Goal: Task Accomplishment & Management: Manage account settings

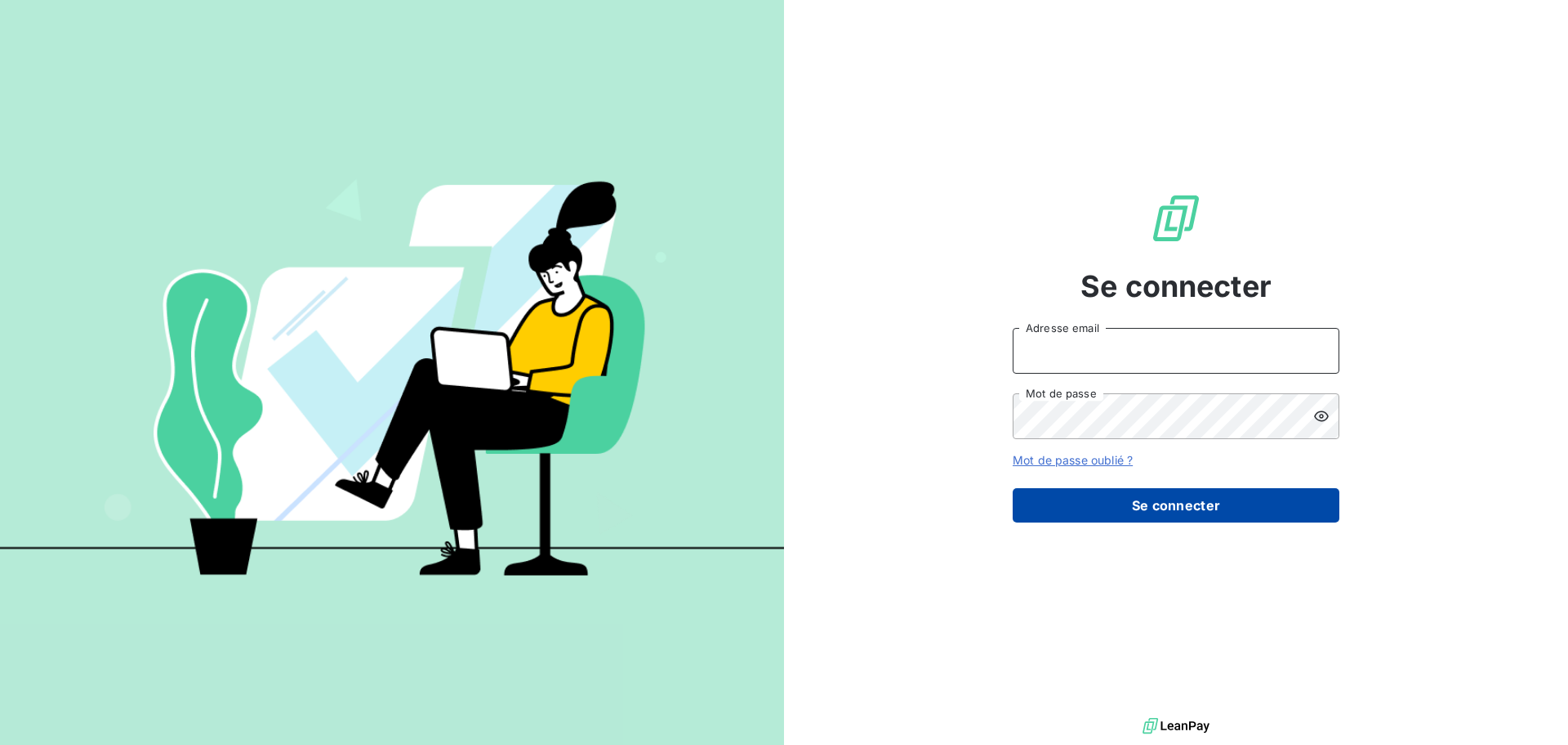
type input "[EMAIL_ADDRESS][DOMAIN_NAME]"
click at [1223, 506] on button "Se connecter" at bounding box center [1176, 505] width 327 height 34
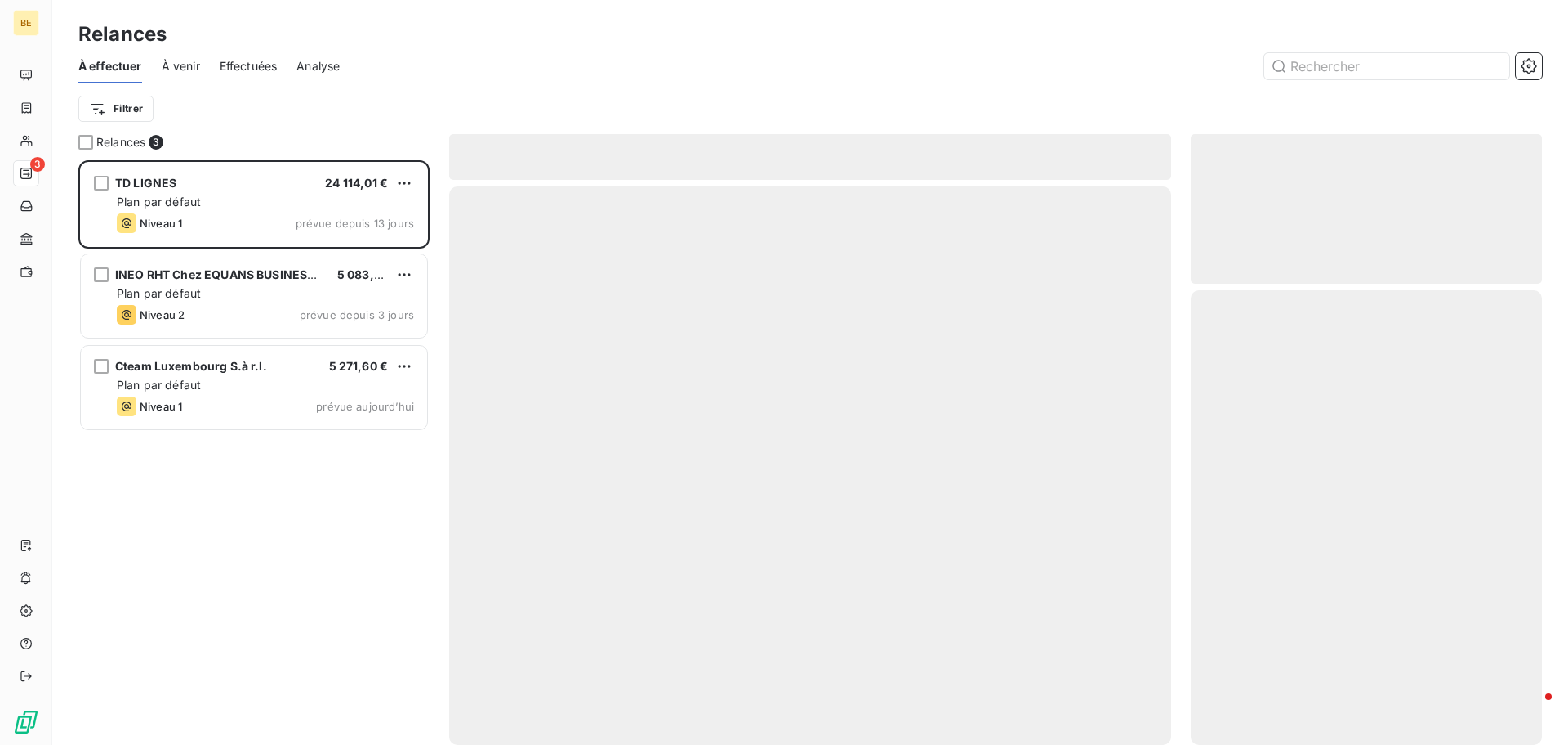
scroll to position [572, 339]
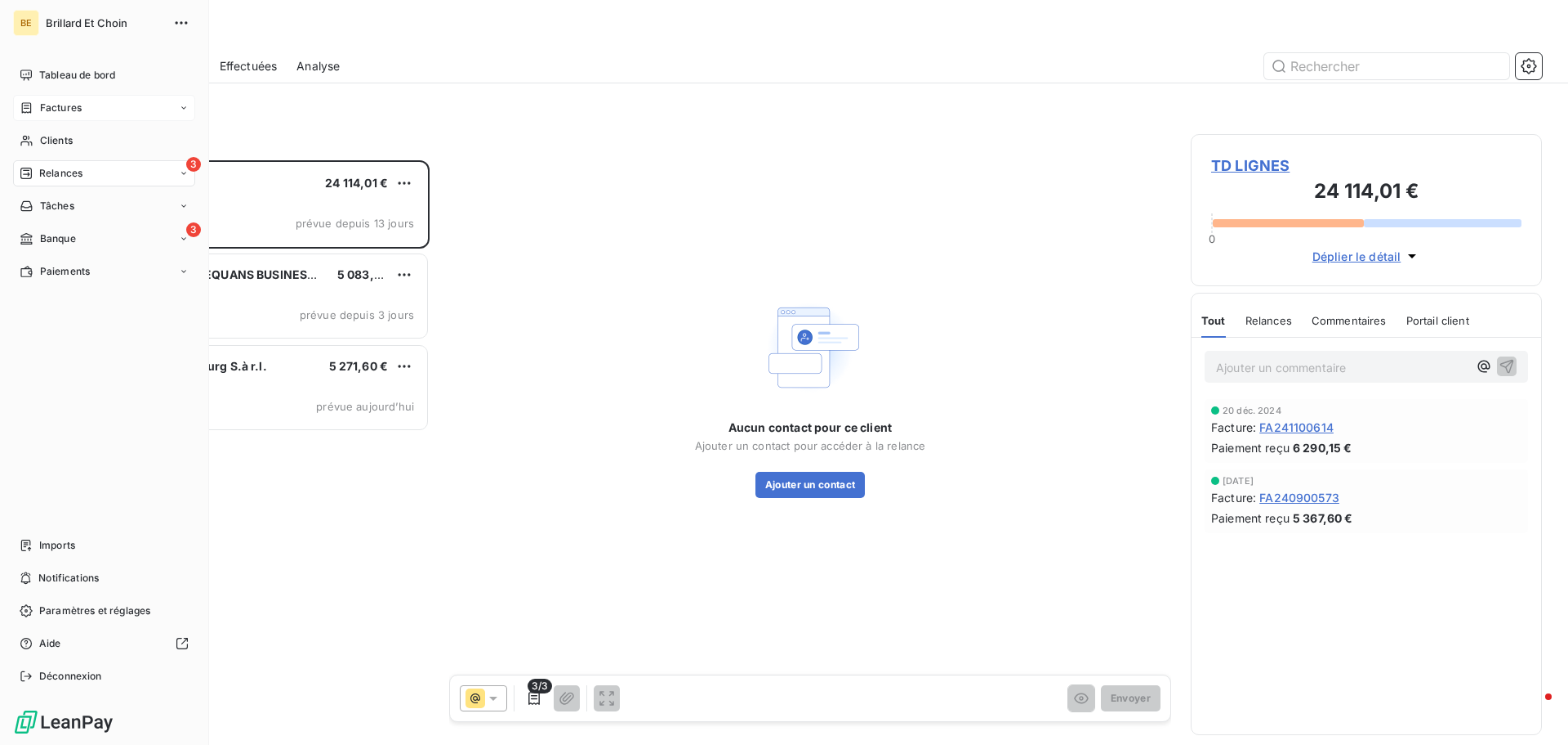
click at [84, 106] on div "Factures" at bounding box center [103, 107] width 182 height 26
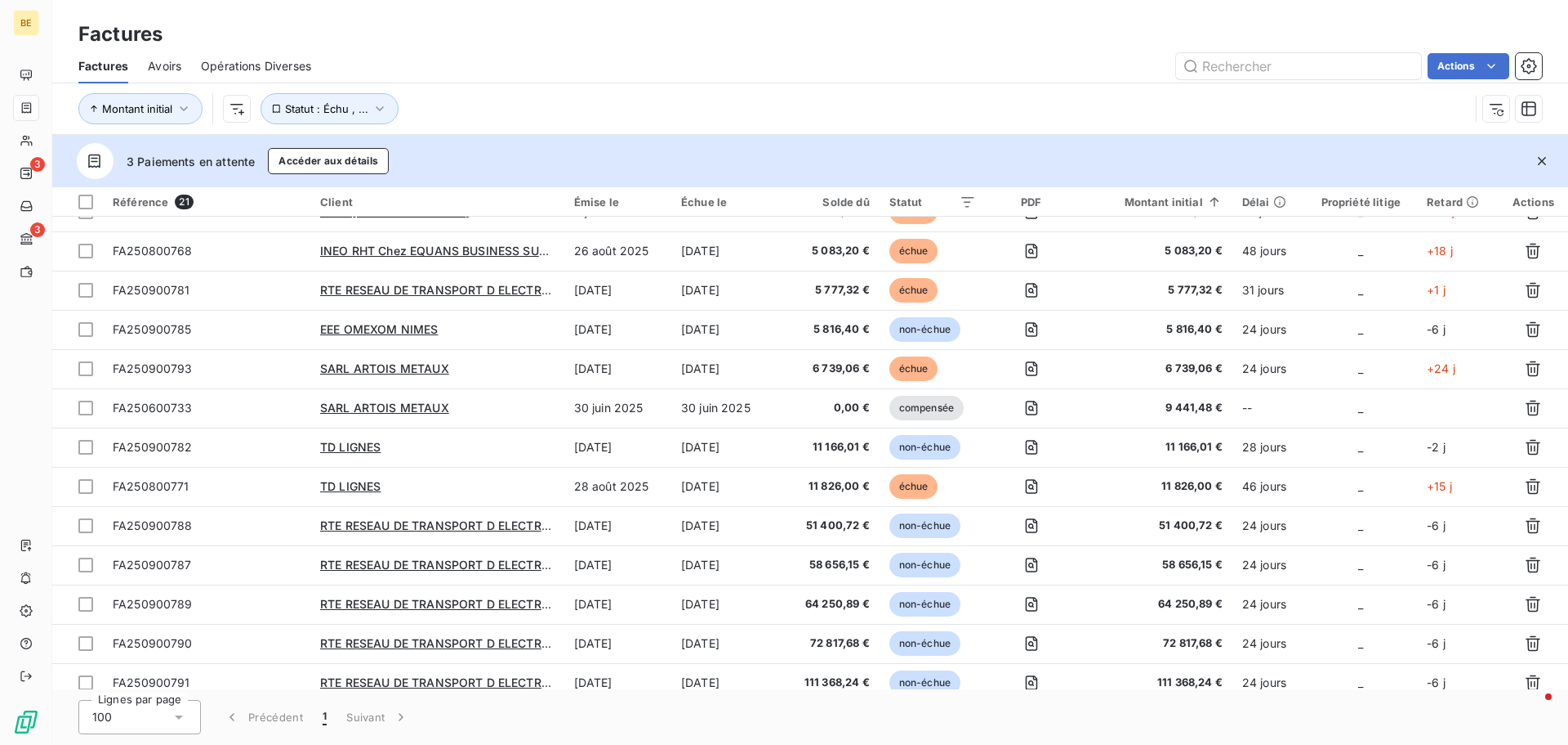
scroll to position [352, 0]
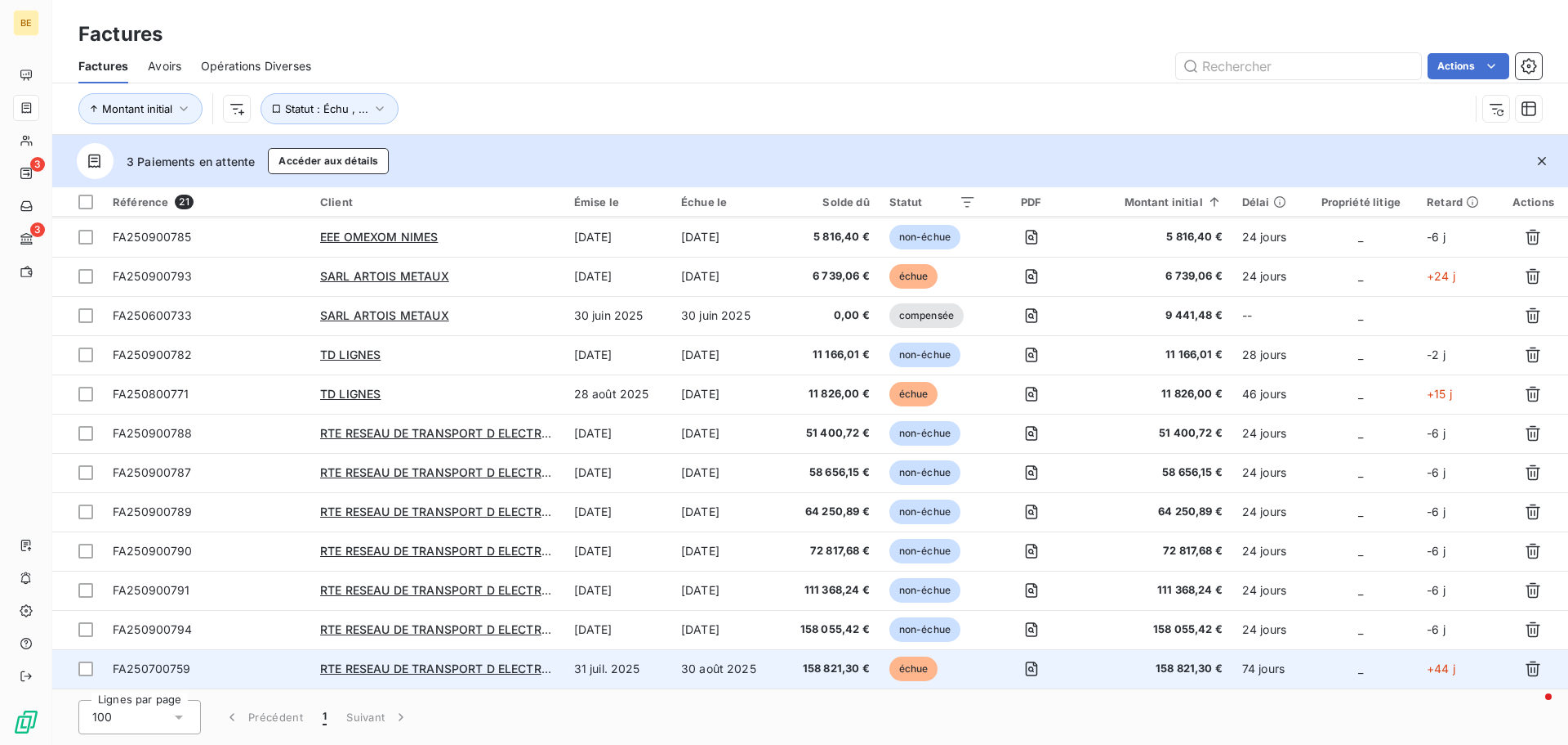
click at [436, 658] on td "RTE RESEAU DE TRANSPORT D ELECTRICITE" at bounding box center [436, 668] width 254 height 39
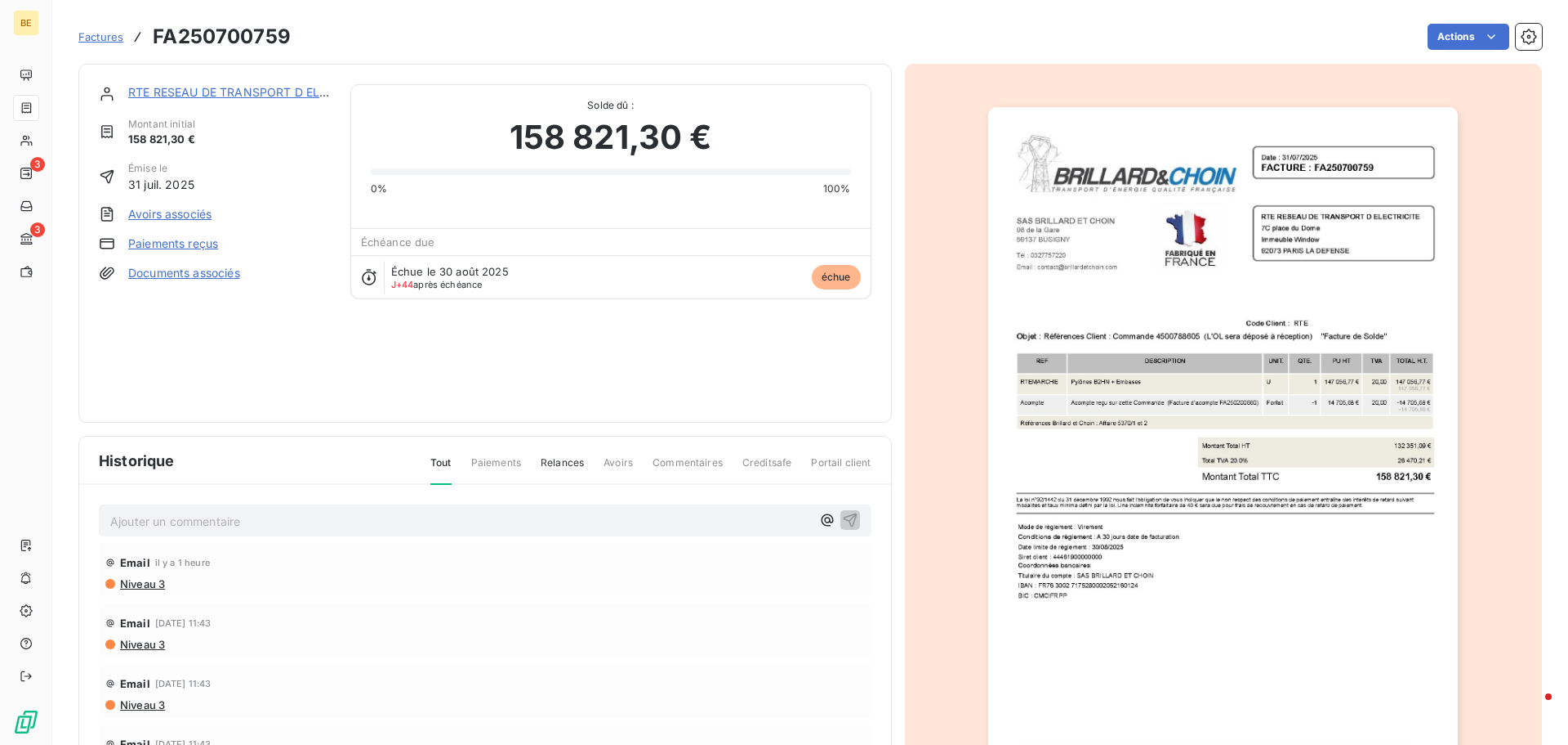
click at [187, 243] on link "Paiements reçus" at bounding box center [173, 243] width 89 height 17
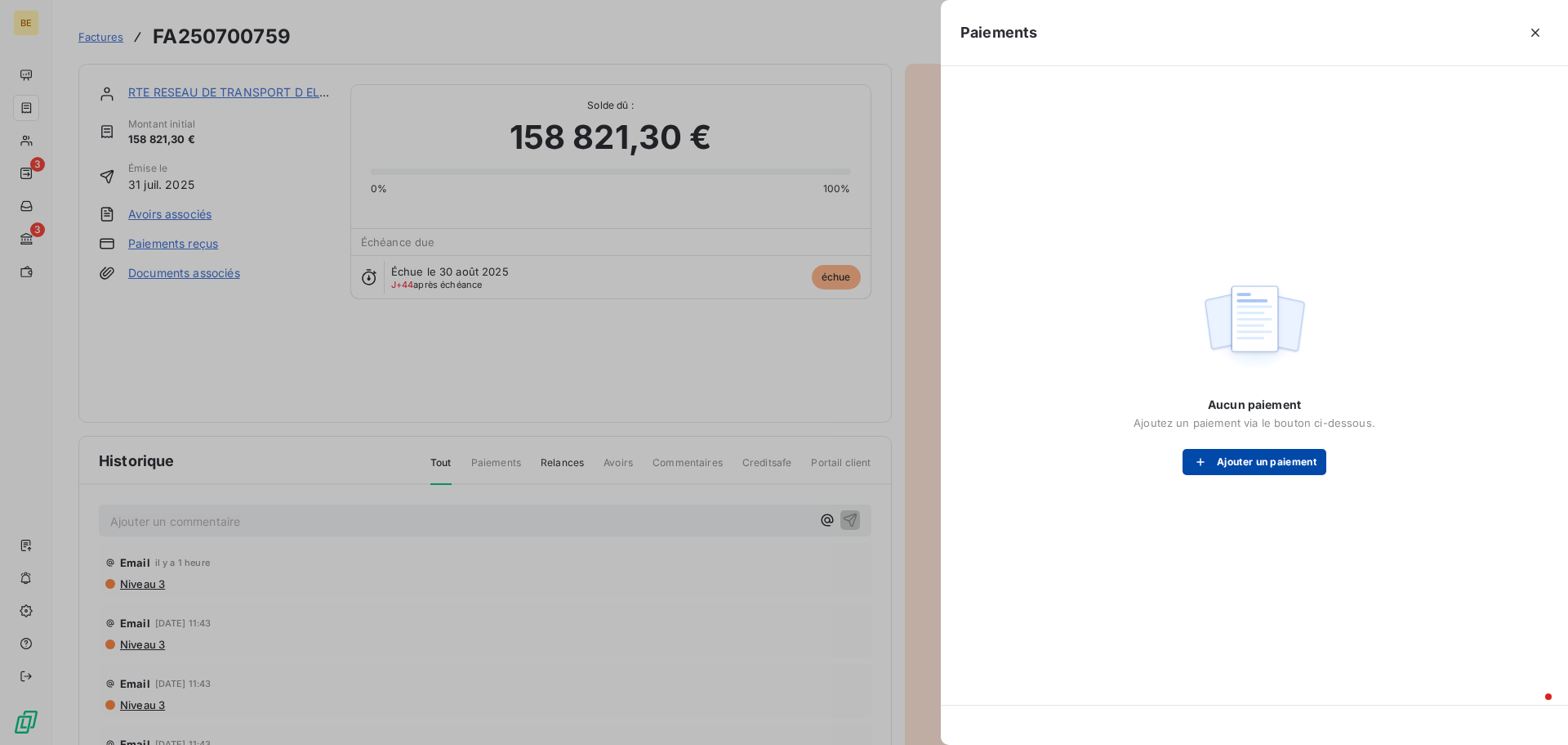
click at [1234, 464] on button "Ajouter un paiement" at bounding box center [1255, 461] width 144 height 26
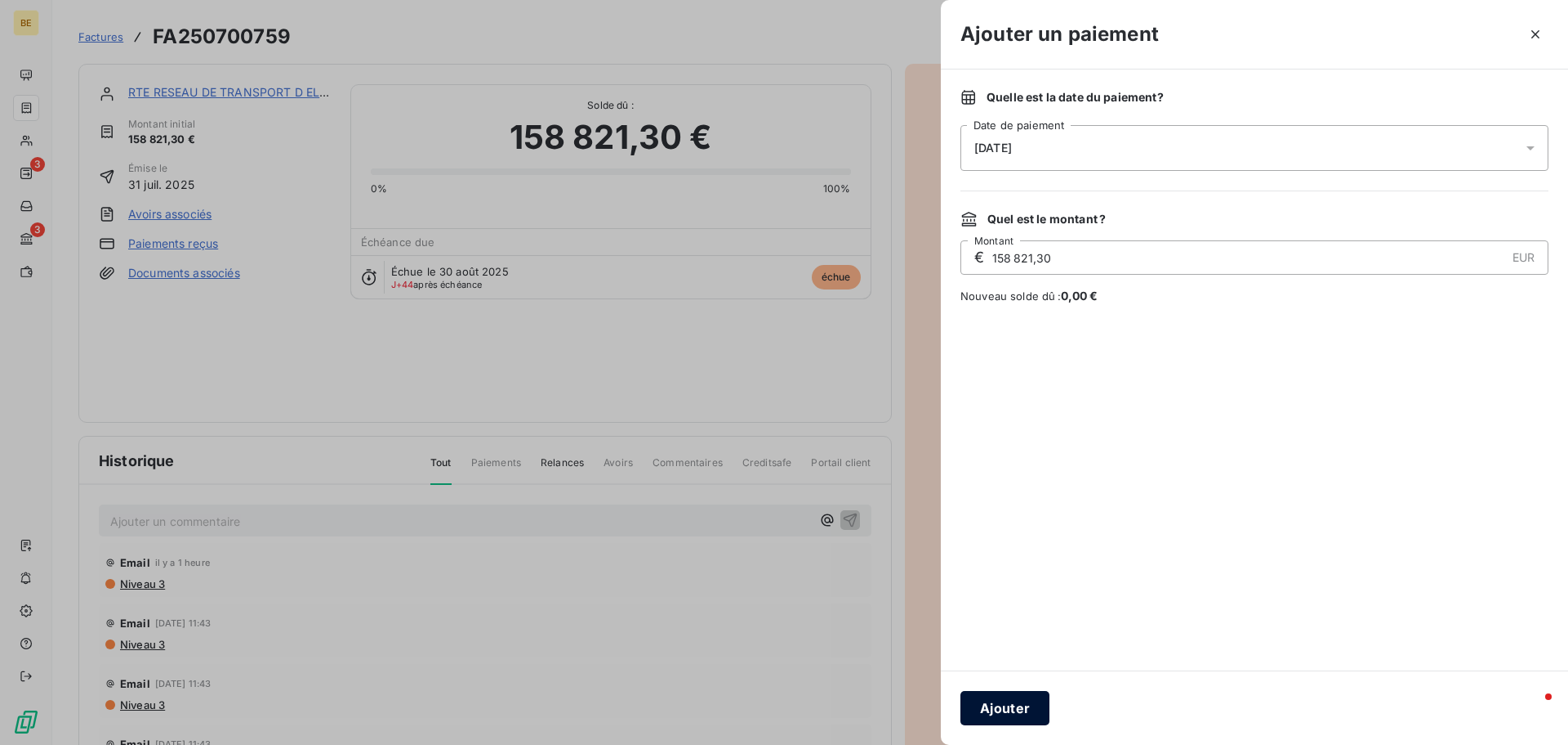
click at [1028, 700] on button "Ajouter" at bounding box center [1005, 707] width 89 height 34
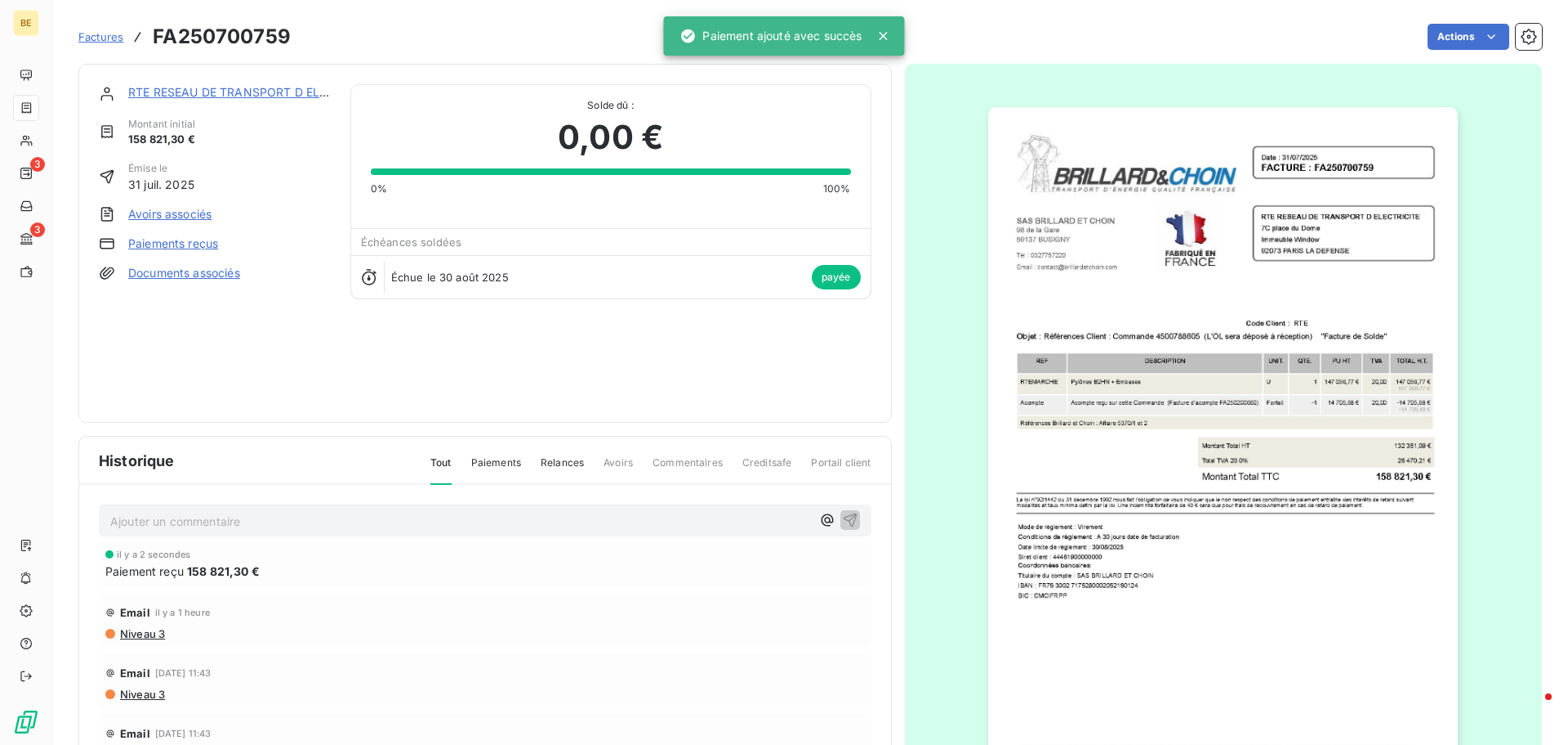
click at [879, 28] on icon at bounding box center [884, 36] width 17 height 17
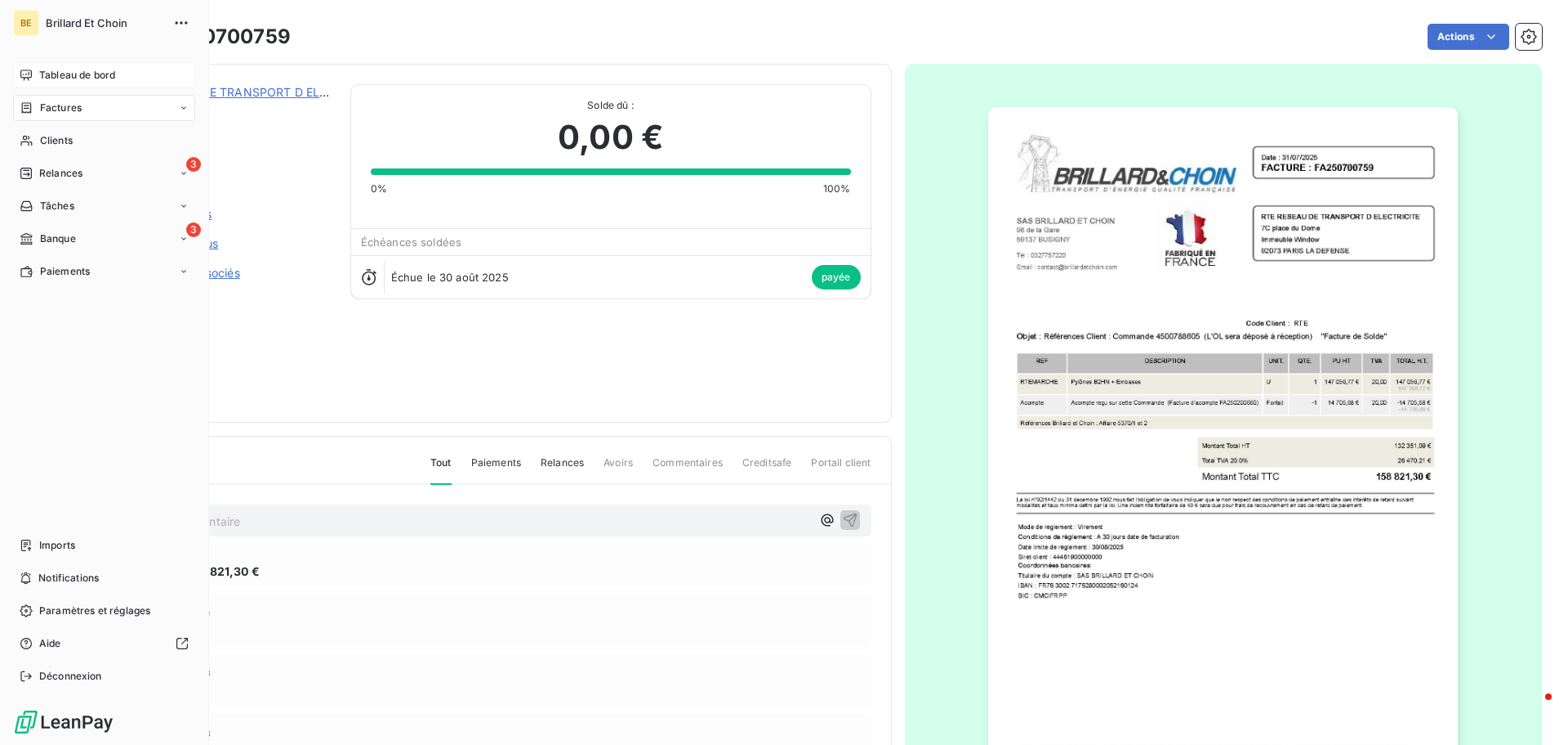
click at [50, 76] on span "Tableau de bord" at bounding box center [77, 75] width 76 height 15
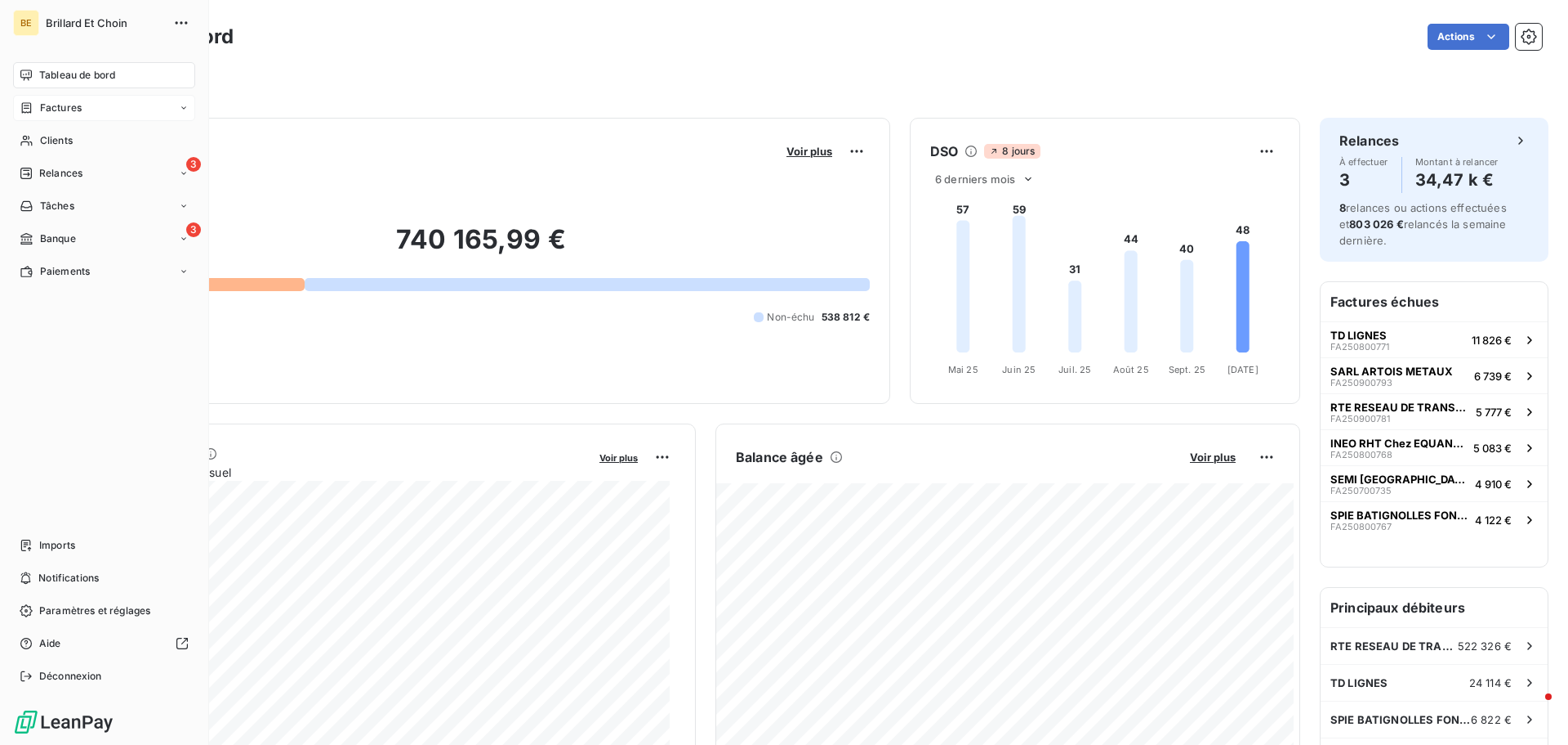
click at [55, 113] on span "Factures" at bounding box center [60, 107] width 42 height 15
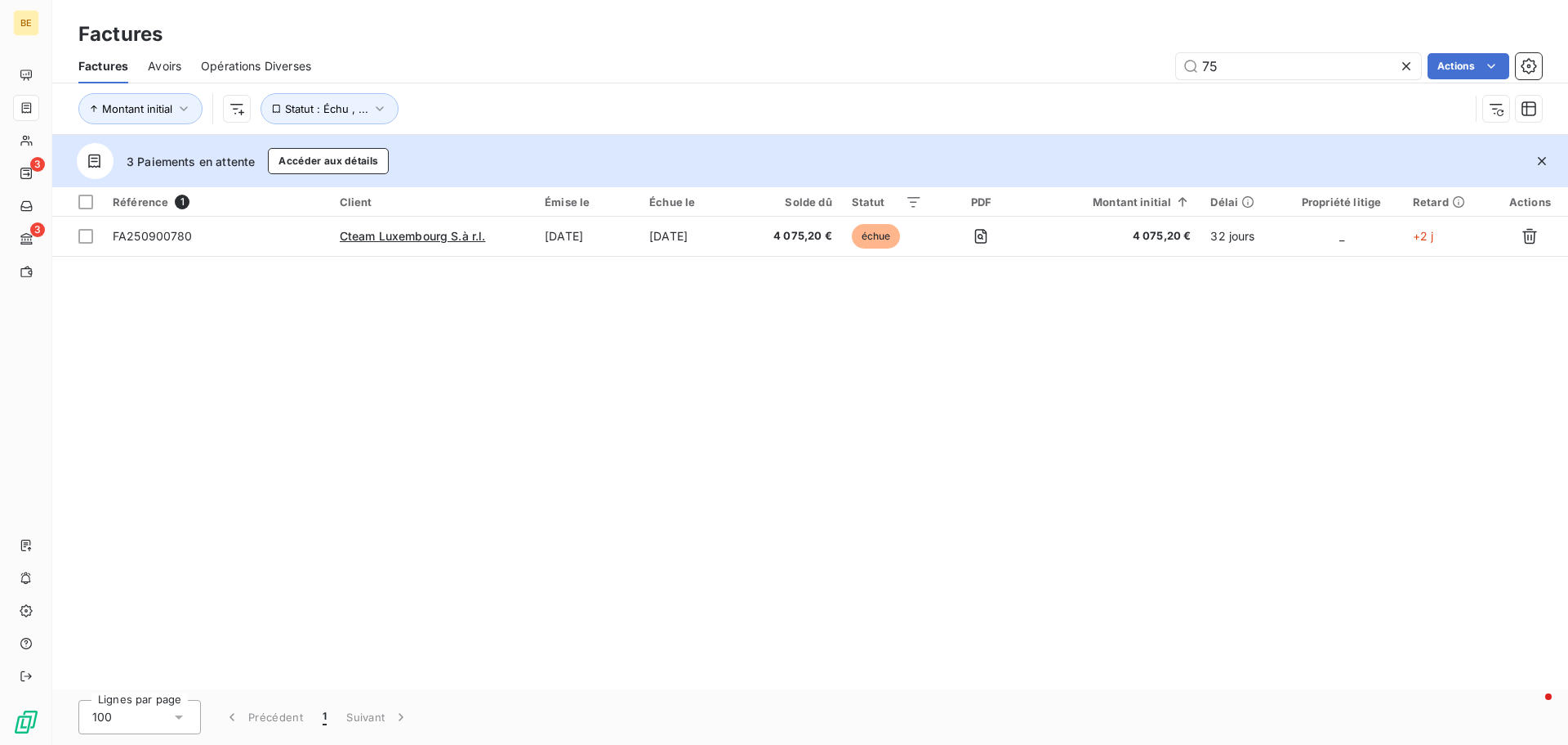
type input "7"
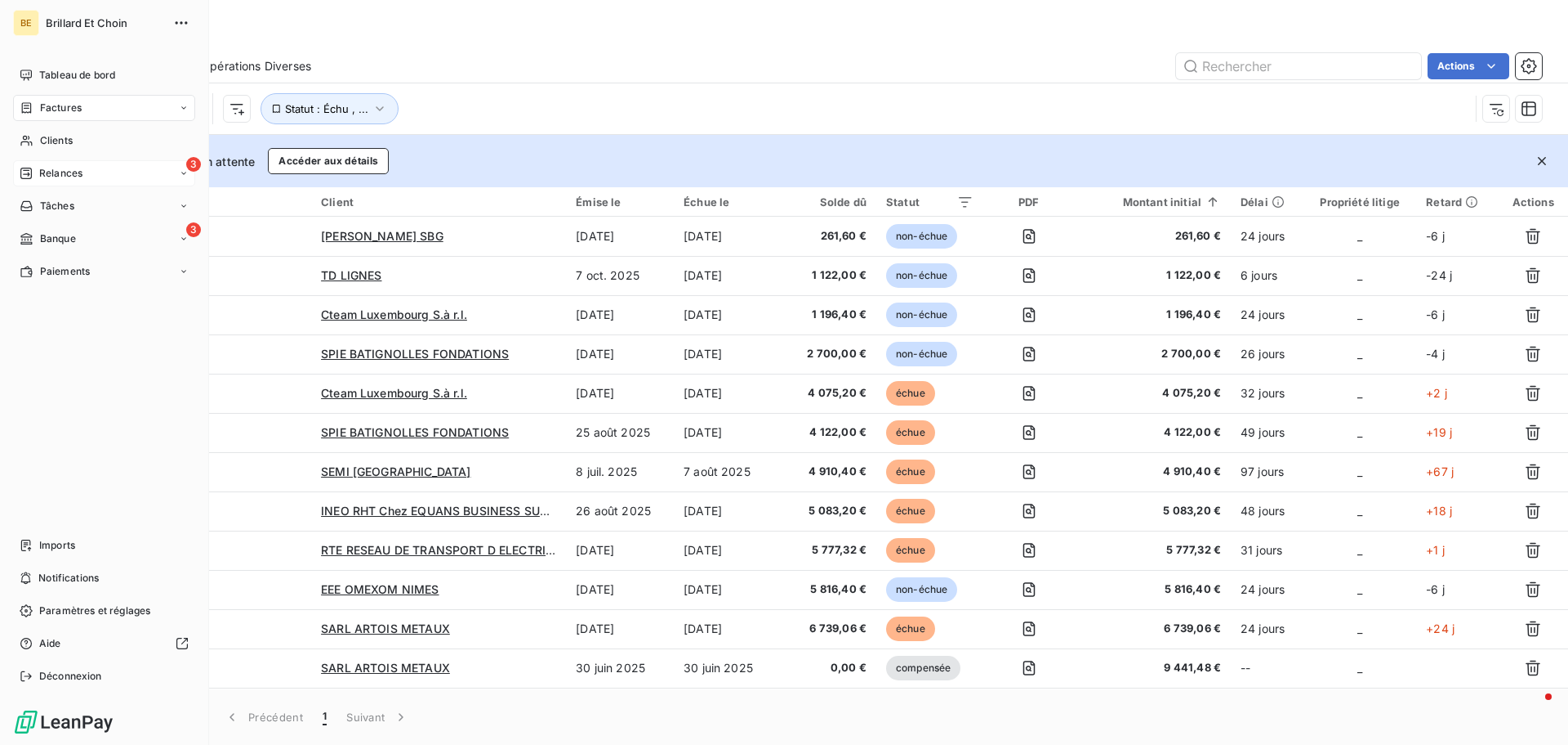
click at [73, 172] on span "Relances" at bounding box center [60, 173] width 44 height 15
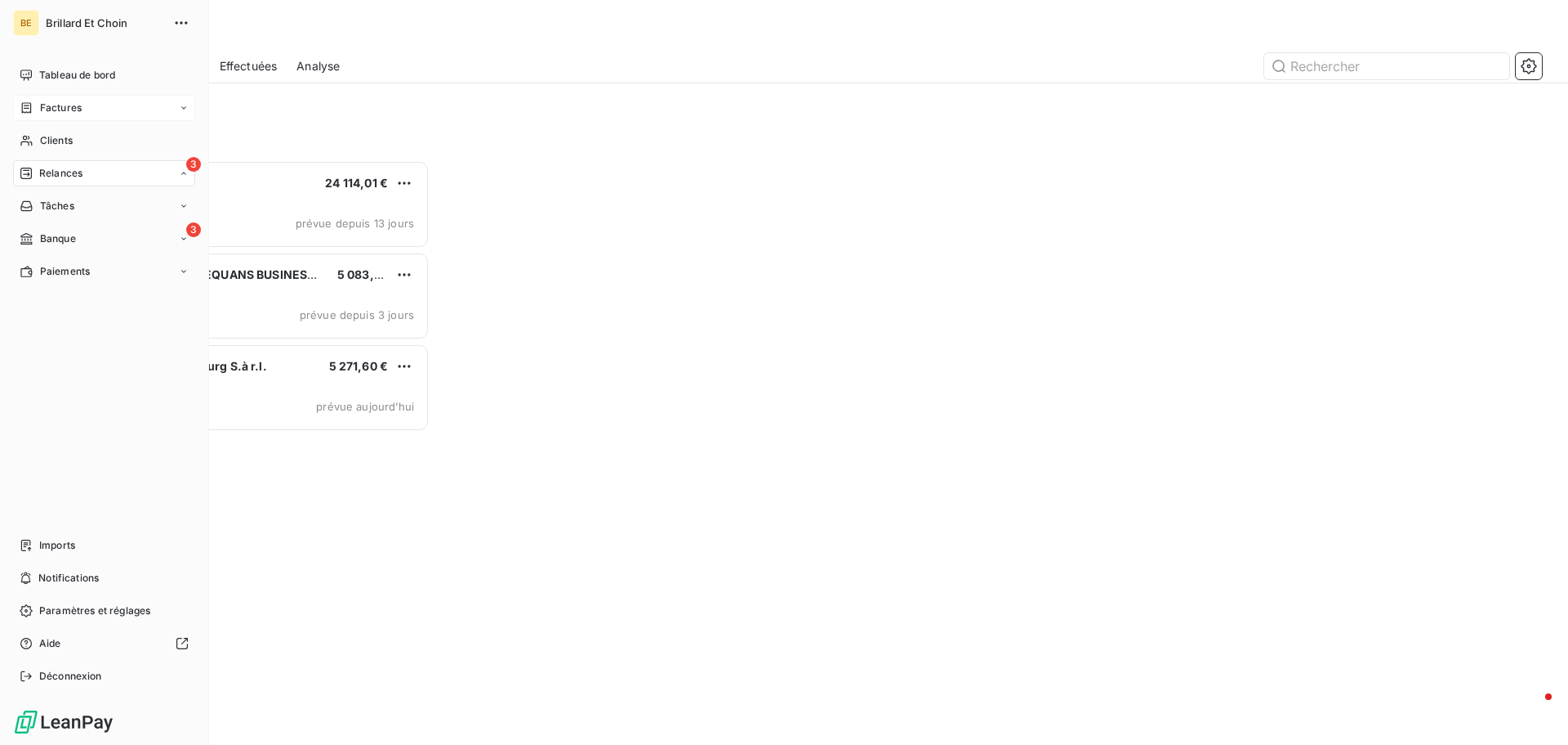
scroll to position [572, 339]
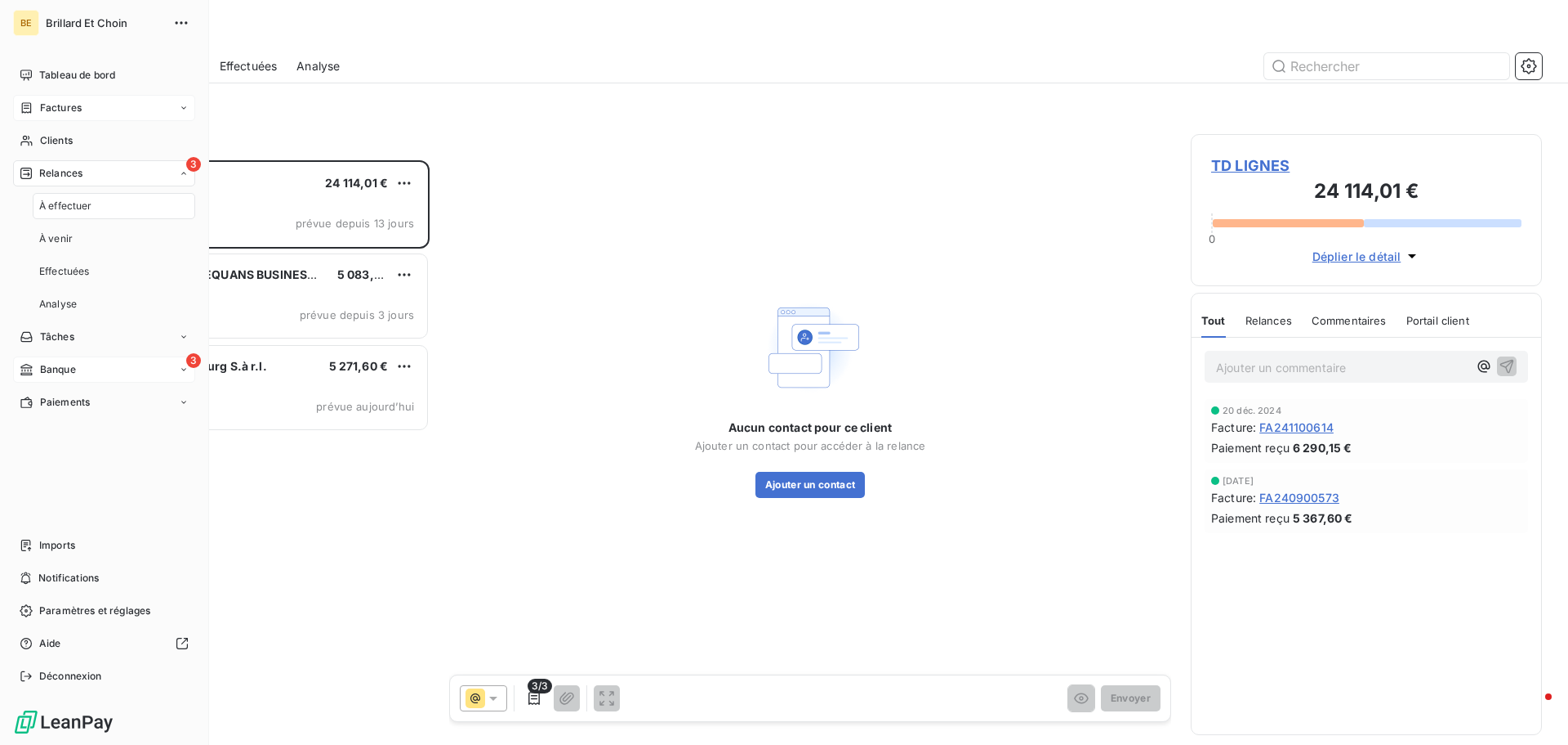
click at [81, 371] on div "3 Banque" at bounding box center [103, 369] width 182 height 26
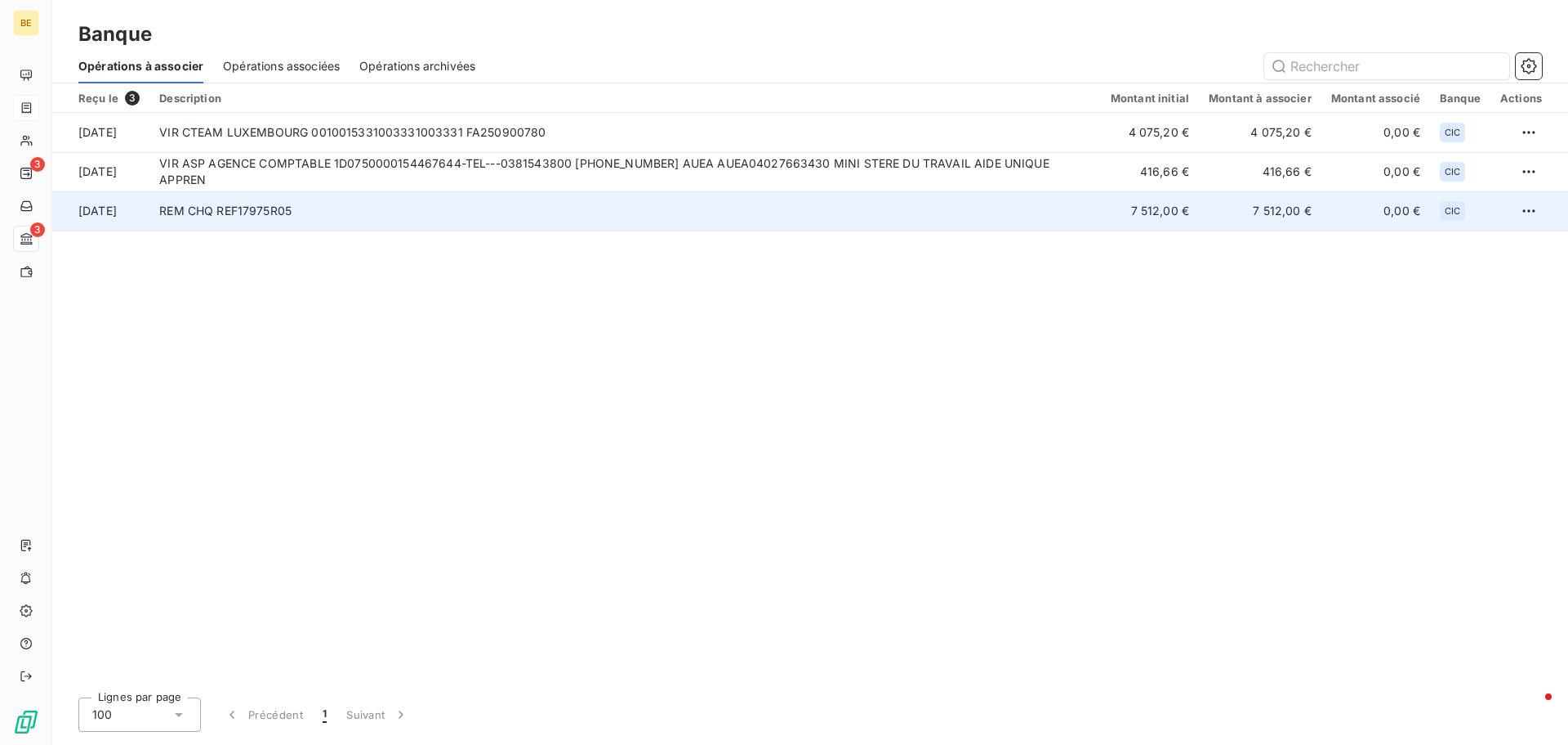
click at [114, 210] on td "[DATE]" at bounding box center [101, 211] width 97 height 39
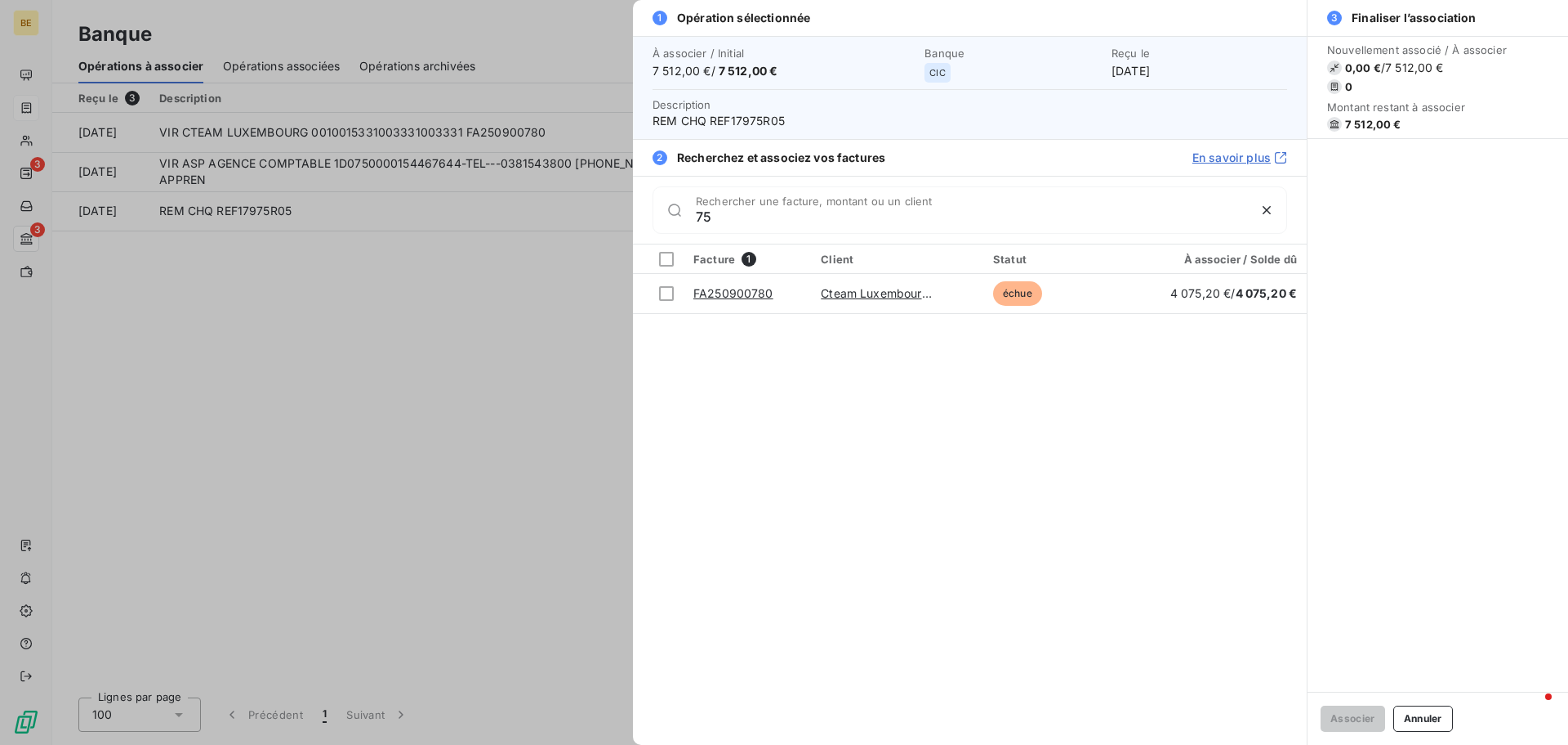
type input "7"
type input "b"
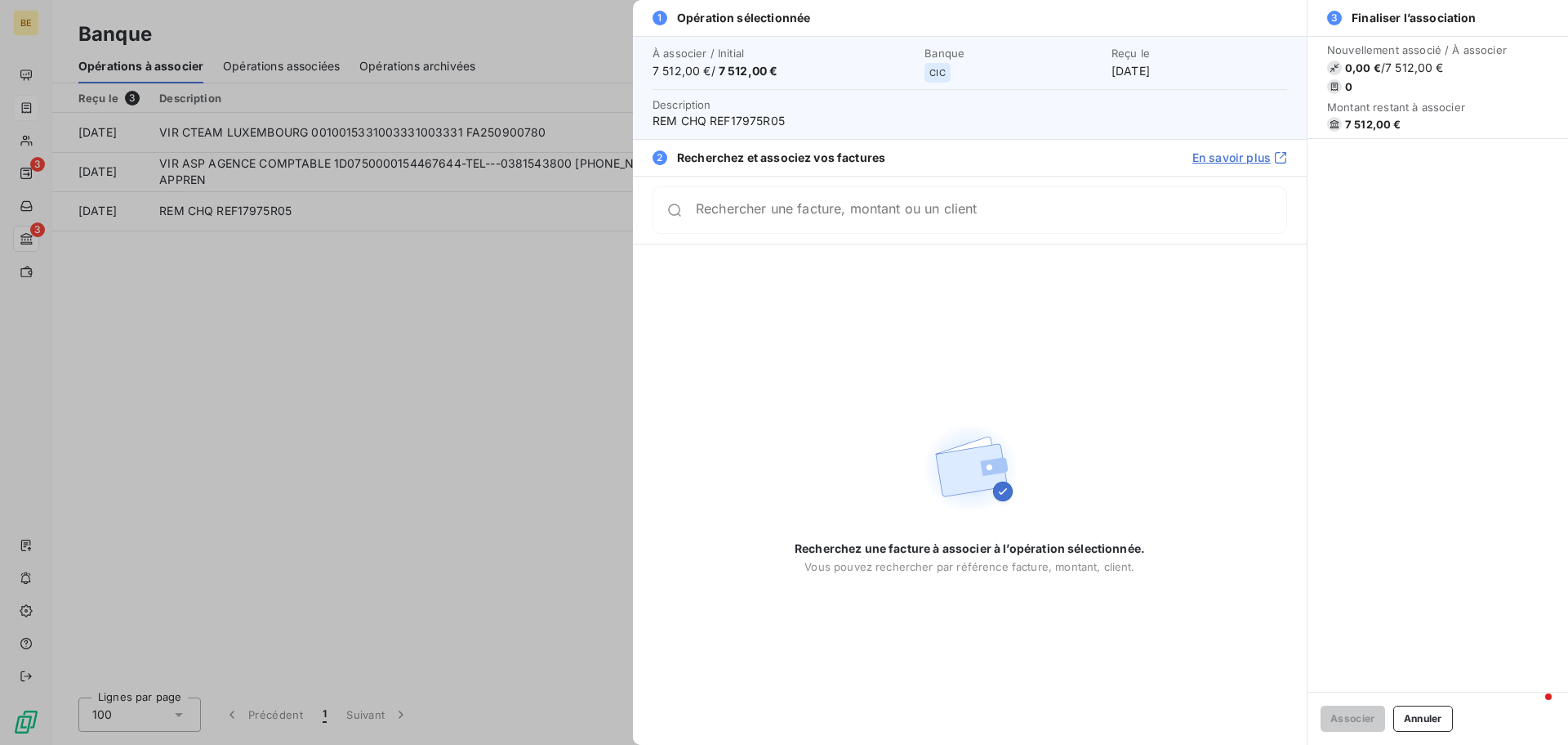
type input "b"
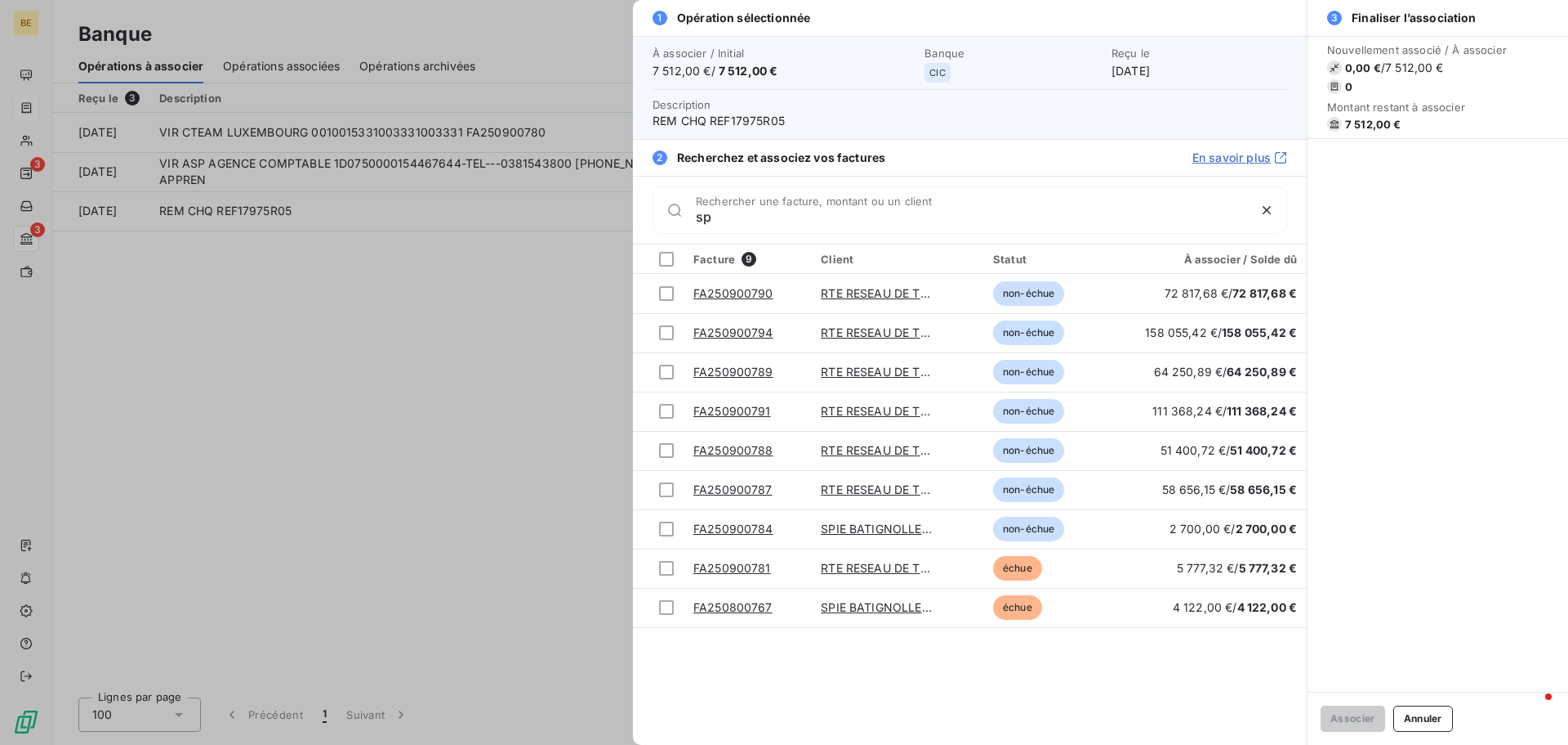
type input "s"
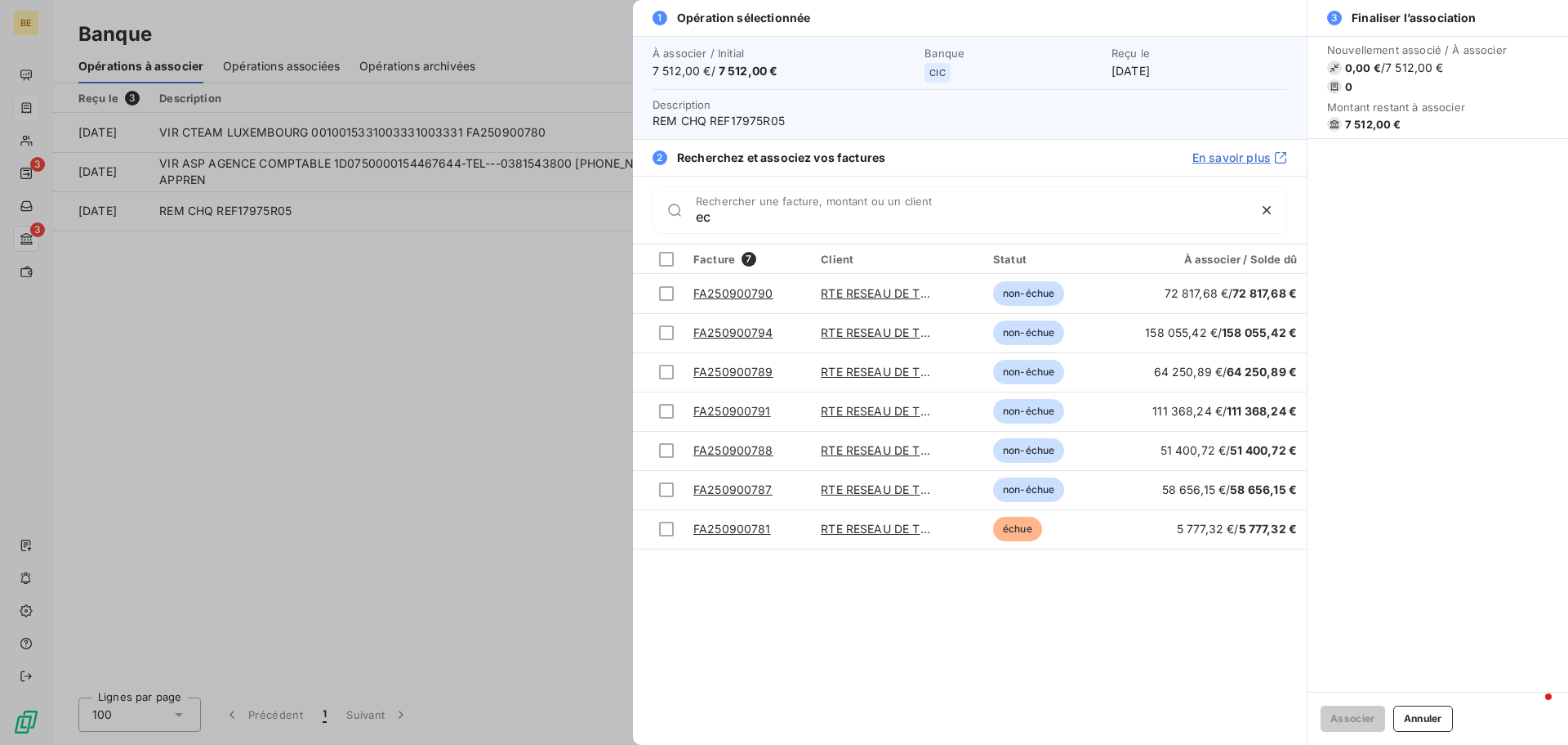
type input "e"
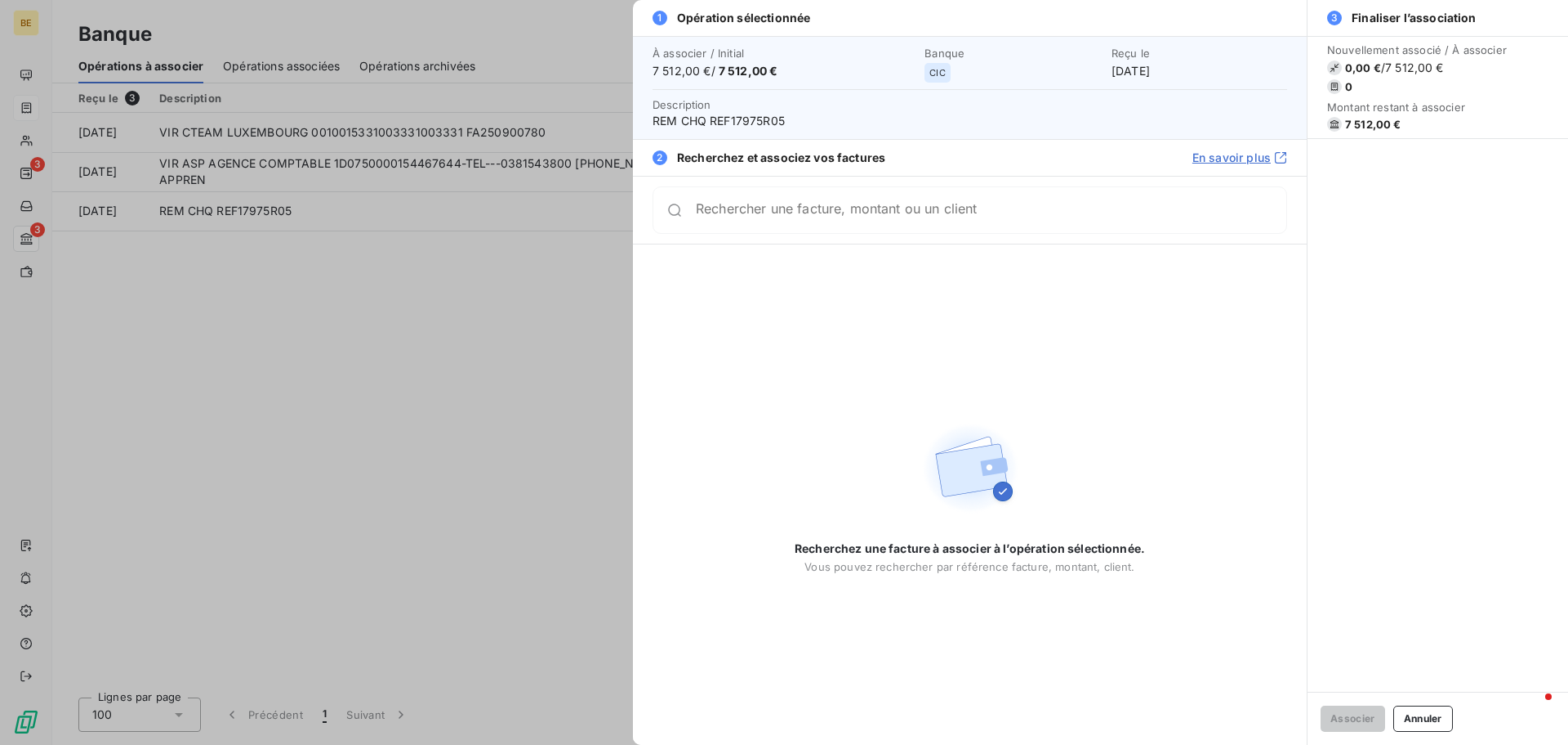
click at [167, 282] on div at bounding box center [784, 372] width 1568 height 745
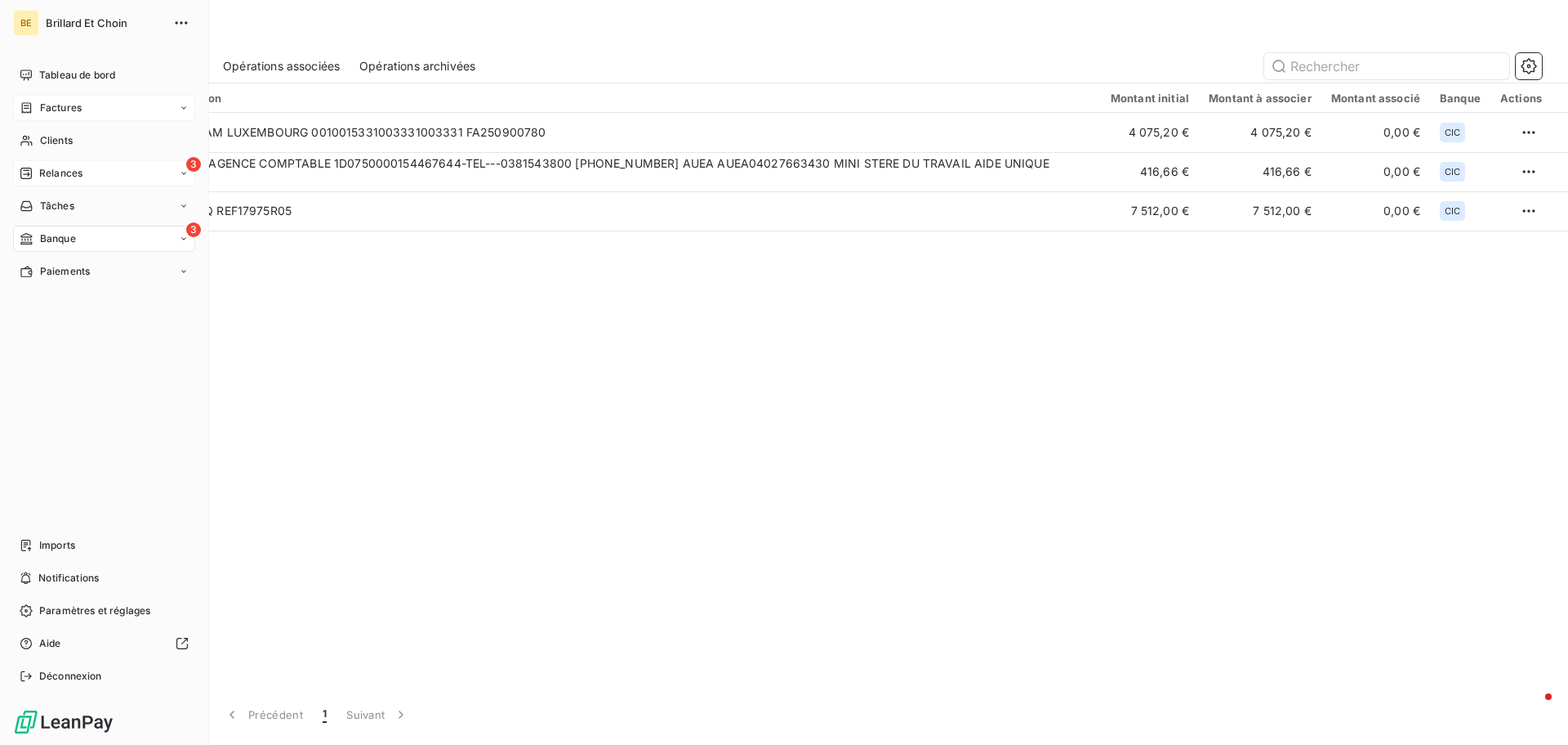
click at [54, 171] on span "Relances" at bounding box center [60, 173] width 44 height 15
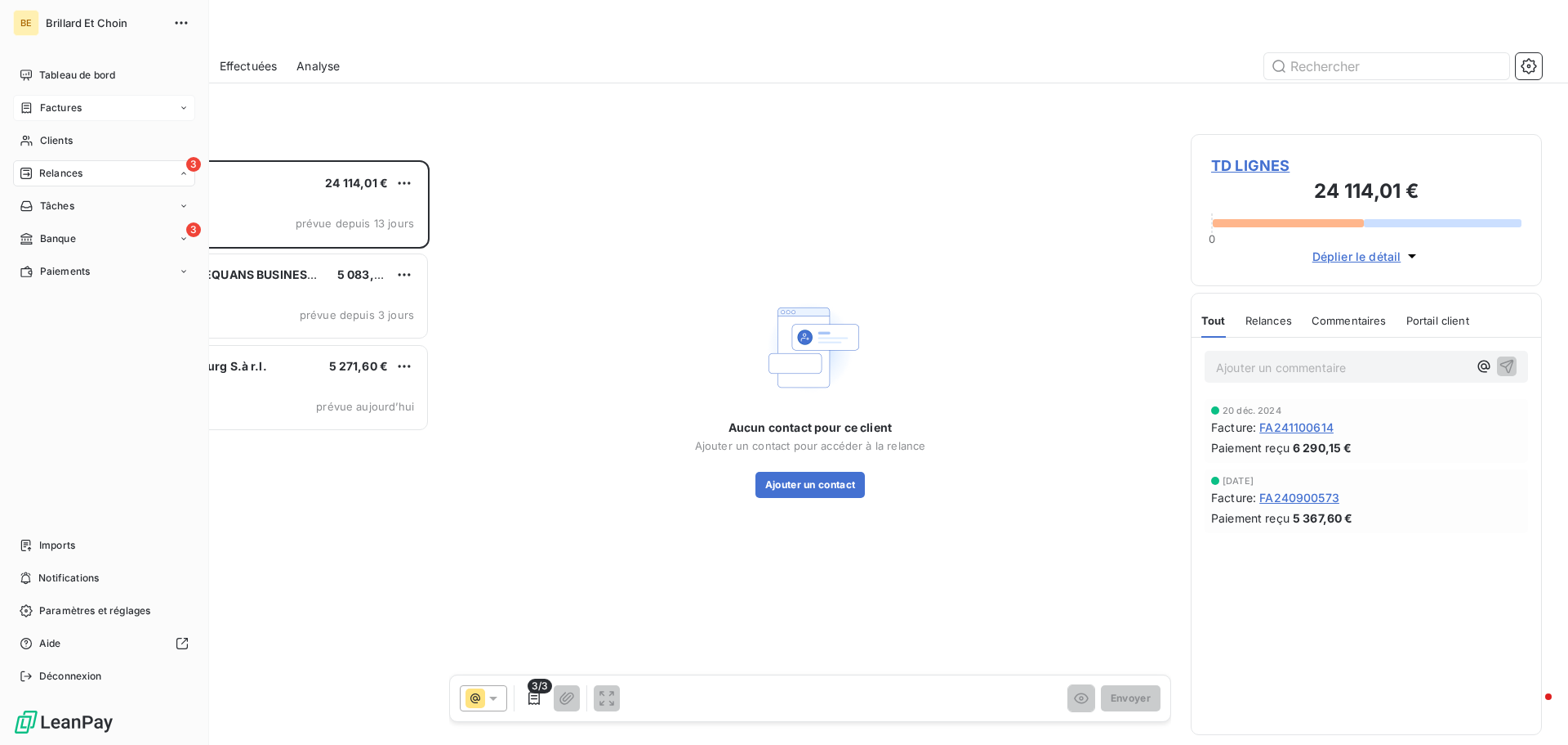
scroll to position [572, 339]
click at [66, 113] on span "Factures" at bounding box center [60, 107] width 42 height 15
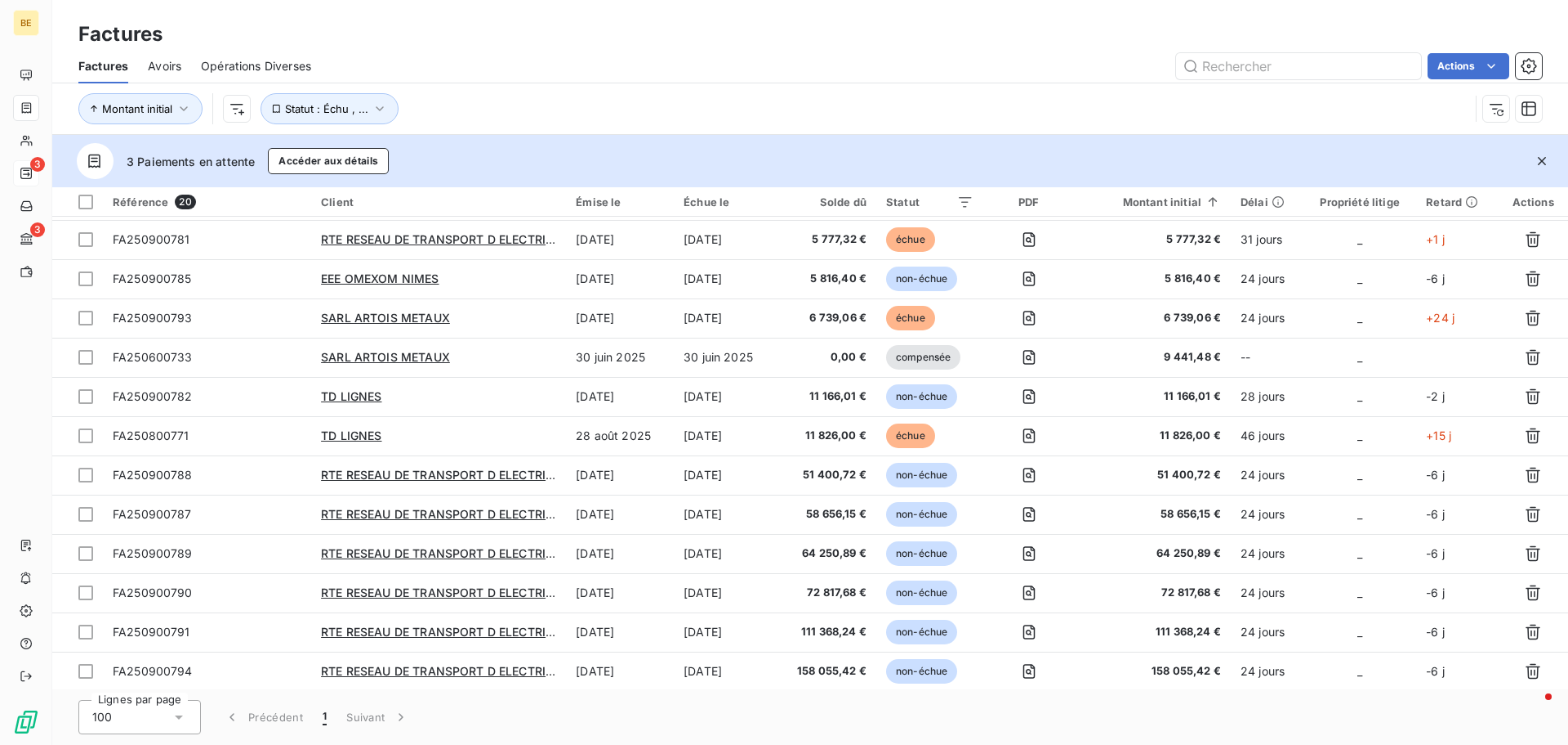
scroll to position [313, 0]
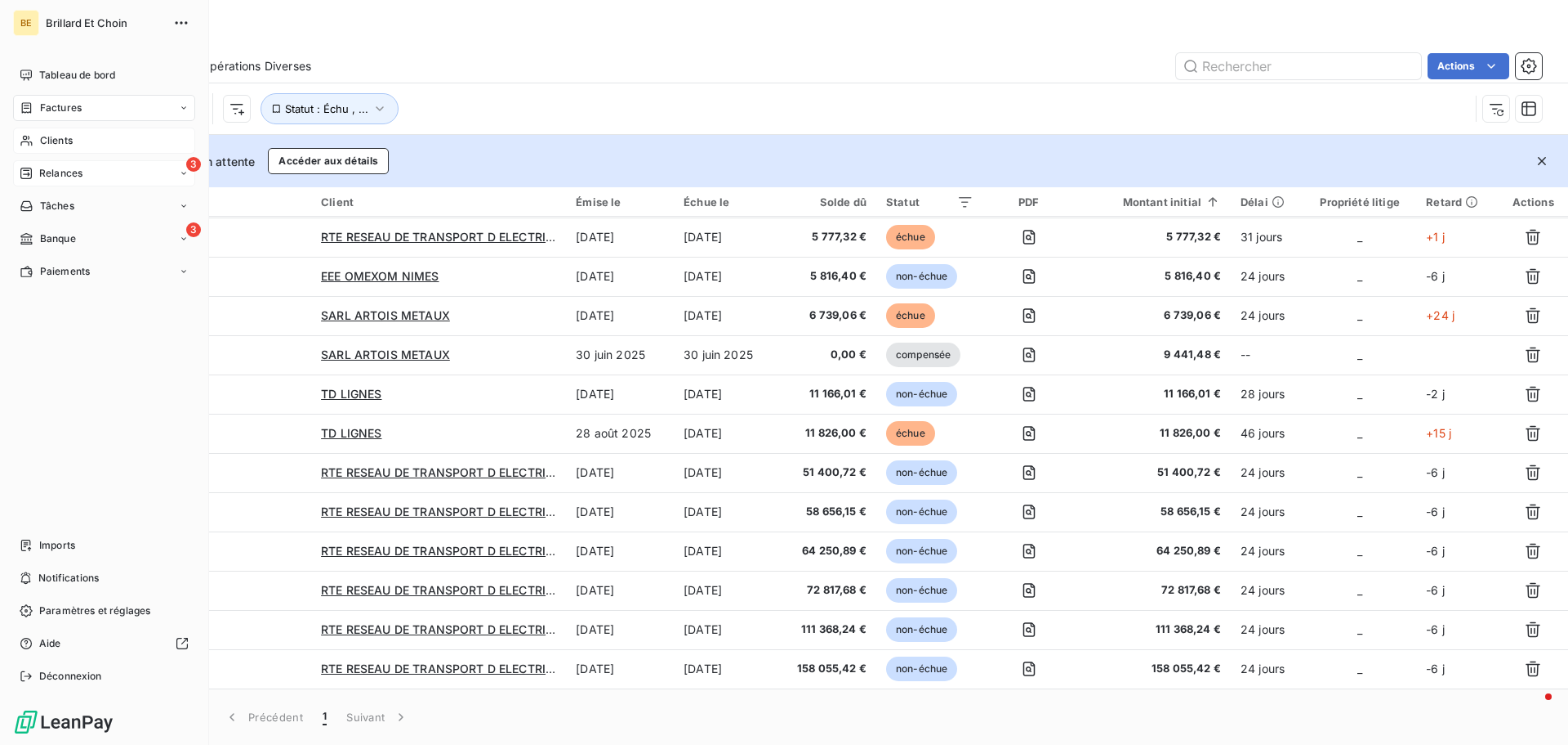
click at [87, 141] on div "Clients" at bounding box center [103, 140] width 182 height 26
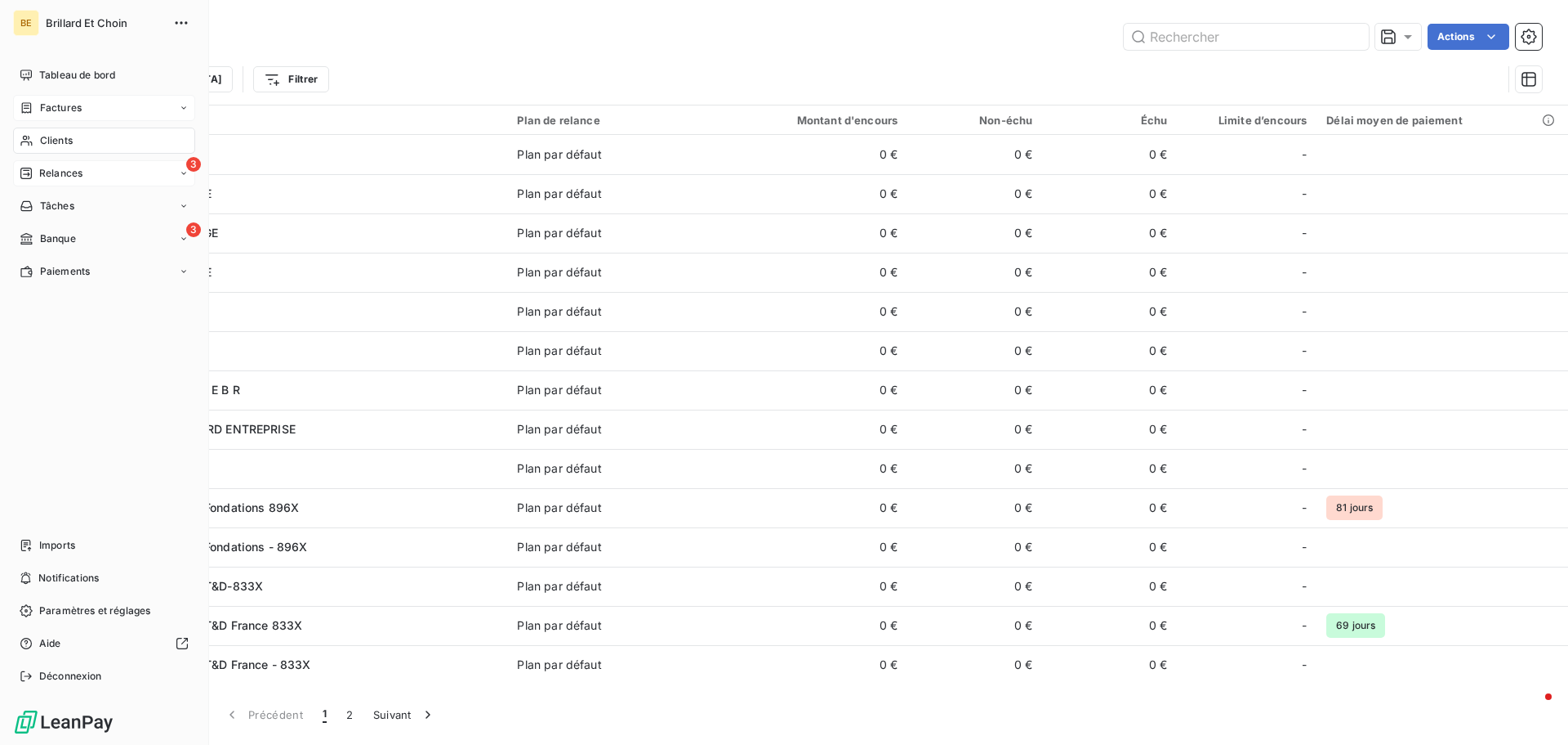
click at [91, 102] on div "Factures" at bounding box center [103, 107] width 182 height 26
